Goal: Information Seeking & Learning: Check status

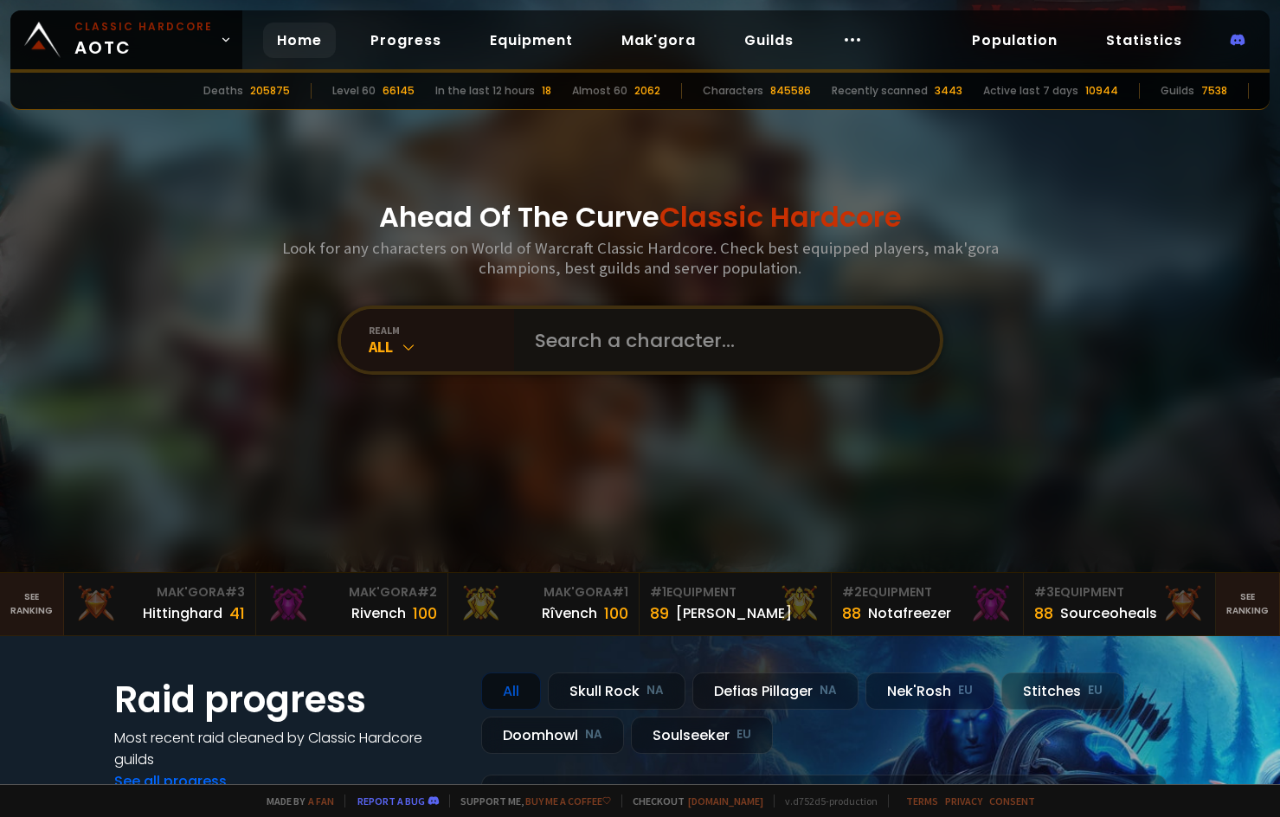
click at [571, 350] on input "text" at bounding box center [722, 340] width 395 height 62
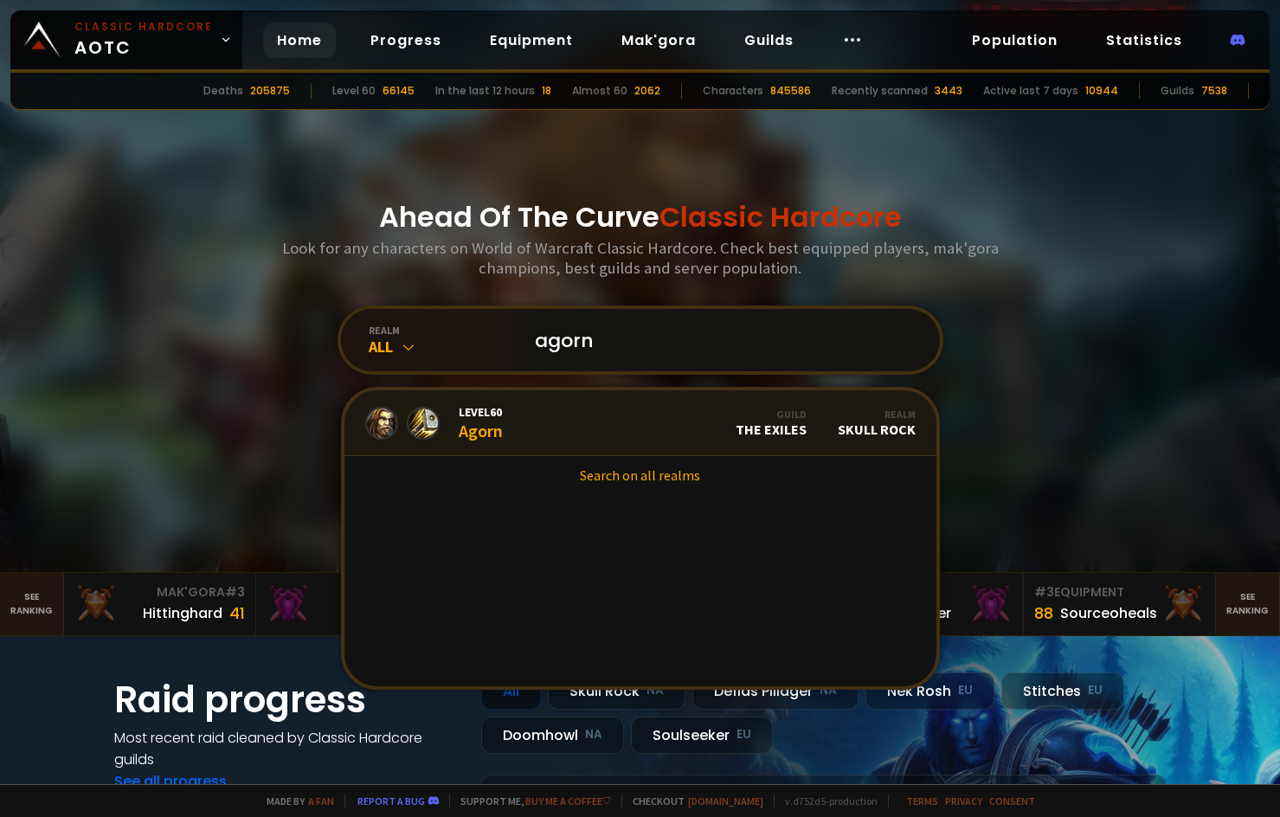
type input "agorn"
click at [489, 425] on div "Level 60 Agorn" at bounding box center [481, 422] width 44 height 37
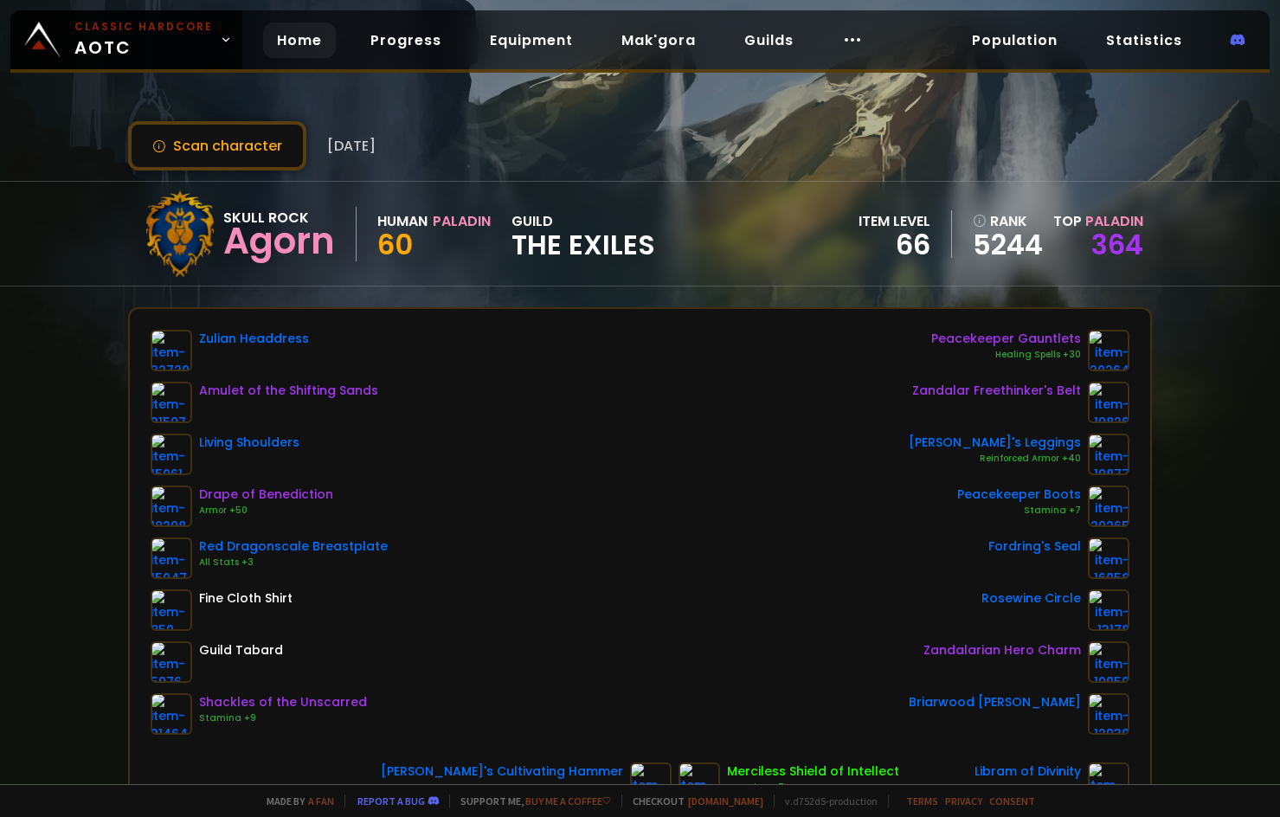
click at [293, 32] on link "Home" at bounding box center [299, 40] width 73 height 35
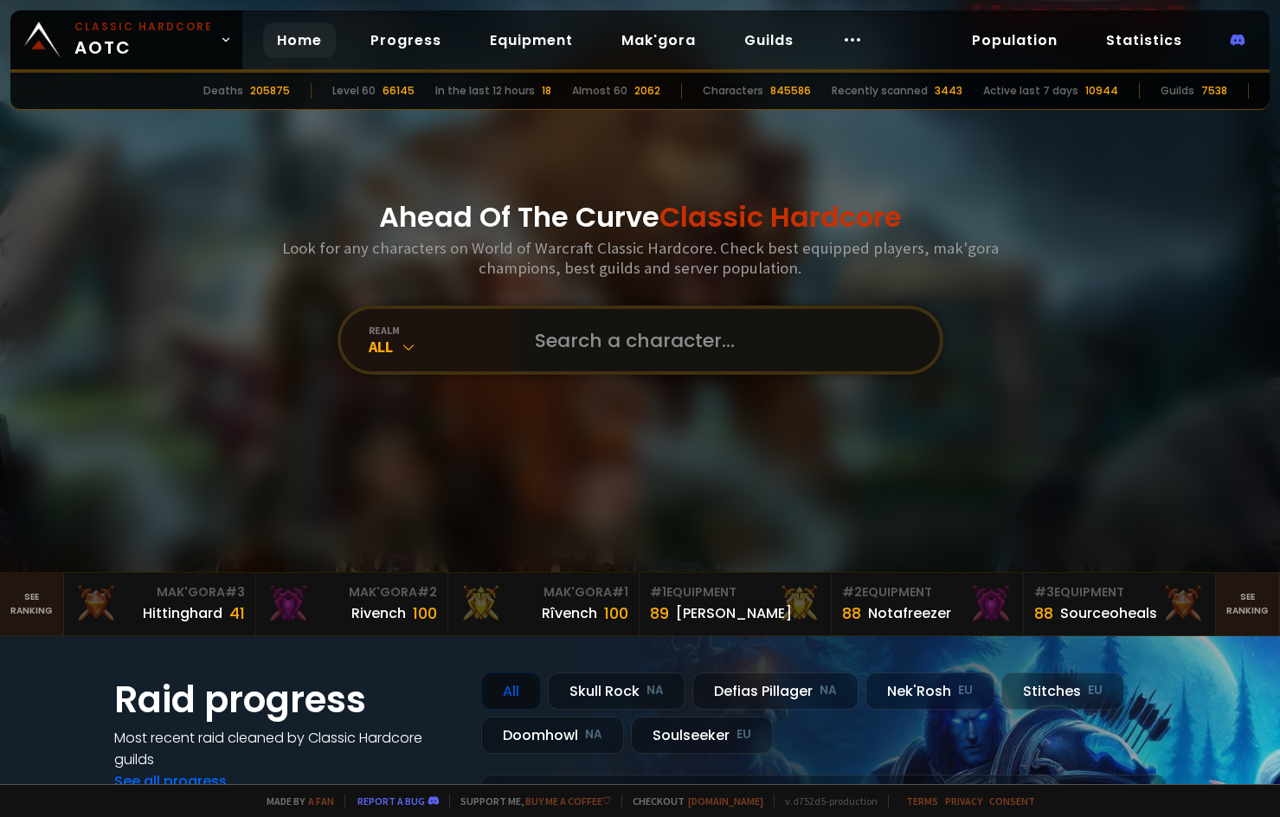
click at [662, 338] on input "text" at bounding box center [722, 340] width 395 height 62
type input "melliissa"
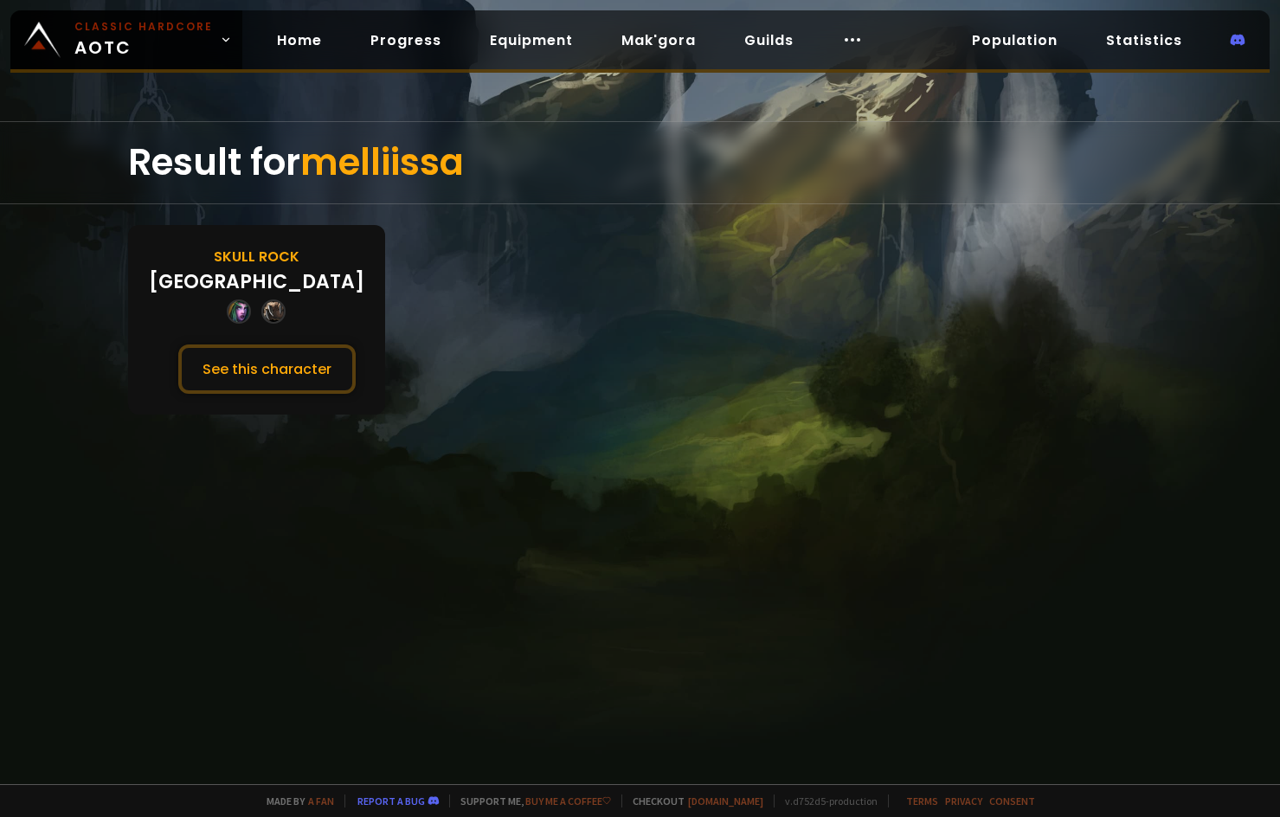
click at [233, 293] on div "[GEOGRAPHIC_DATA]" at bounding box center [257, 281] width 216 height 29
click at [257, 371] on button "See this character" at bounding box center [266, 369] width 177 height 49
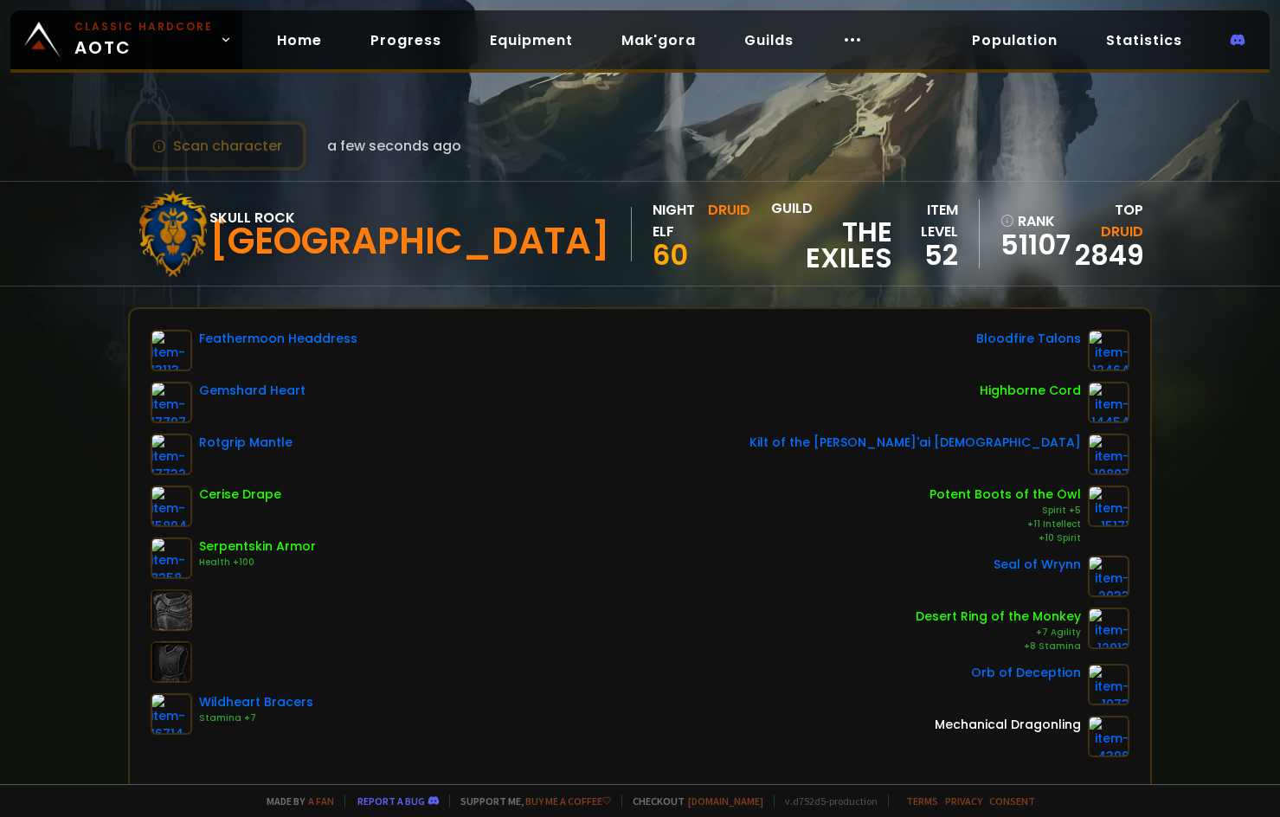
scroll to position [87, 0]
